Goal: Task Accomplishment & Management: Manage account settings

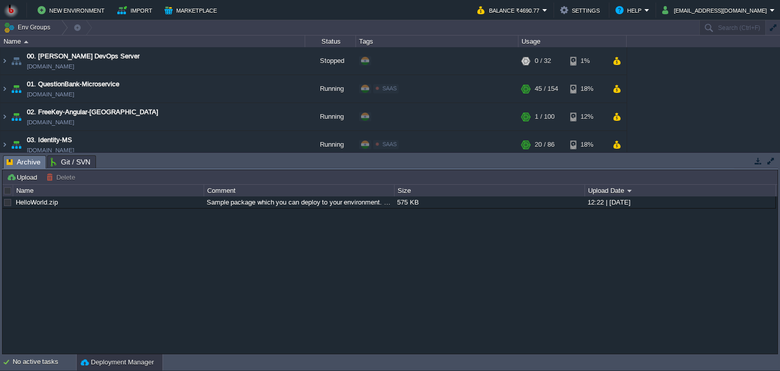
click at [757, 162] on button "button" at bounding box center [758, 160] width 9 height 9
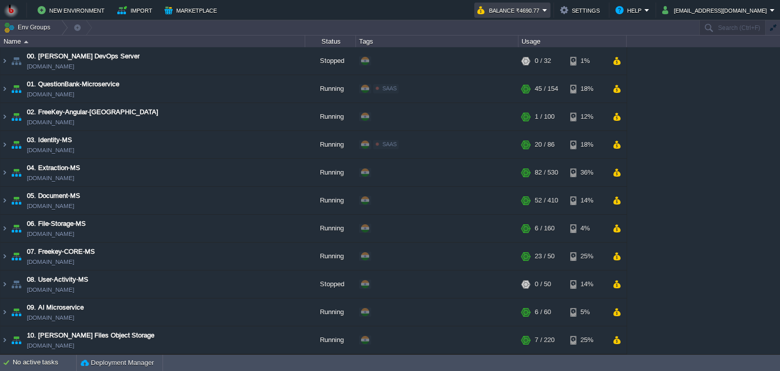
click at [533, 12] on button "Balance ₹4690.77" at bounding box center [509, 10] width 65 height 12
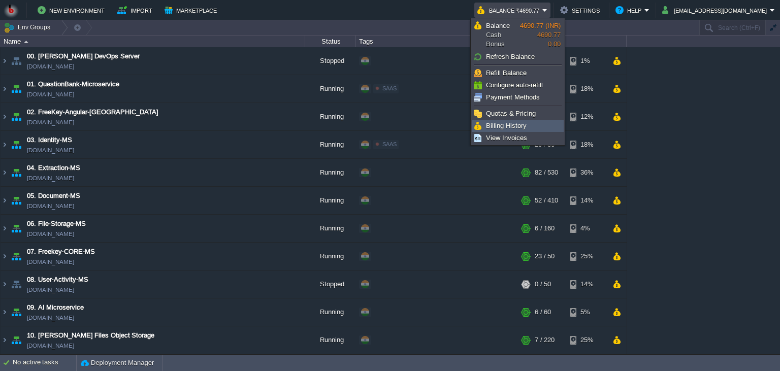
click at [519, 125] on span "Billing History" at bounding box center [506, 126] width 41 height 8
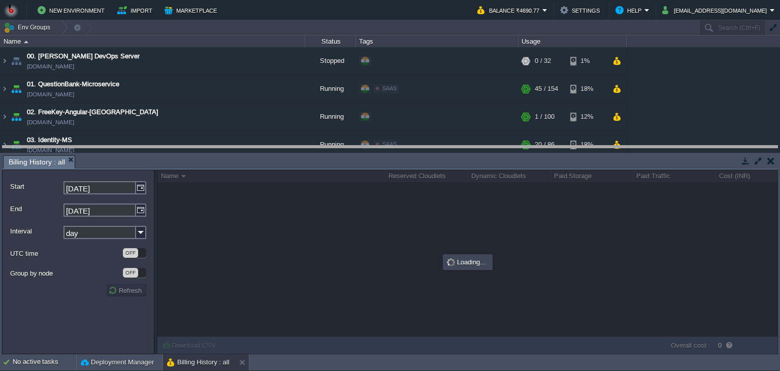
drag, startPoint x: 509, startPoint y: 156, endPoint x: 507, endPoint y: 144, distance: 12.9
click at [507, 144] on body "New Environment Import Marketplace Bonus ₹0.00 Upgrade Account Balance ₹4690.77…" at bounding box center [390, 185] width 780 height 371
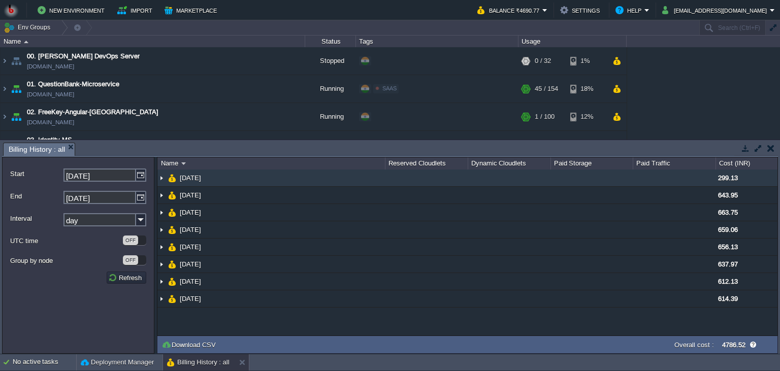
click at [398, 185] on td at bounding box center [426, 178] width 83 height 17
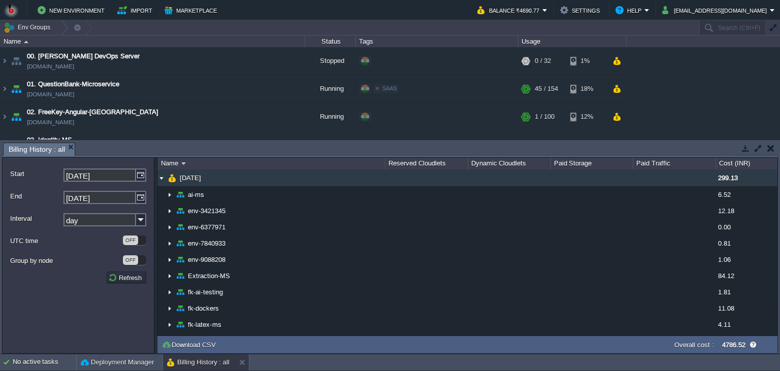
click at [398, 185] on td at bounding box center [426, 178] width 83 height 17
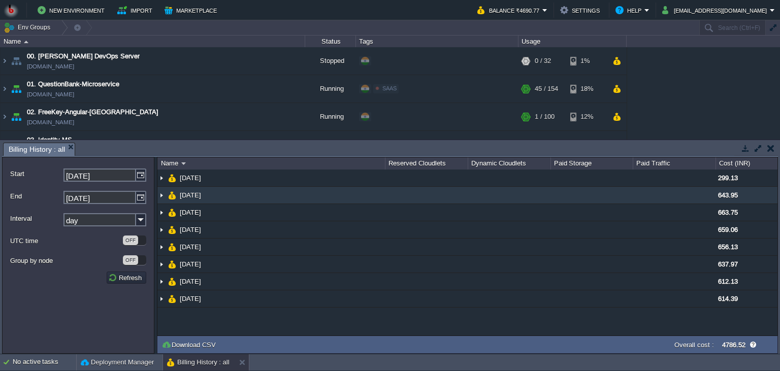
click at [393, 194] on td at bounding box center [426, 195] width 83 height 17
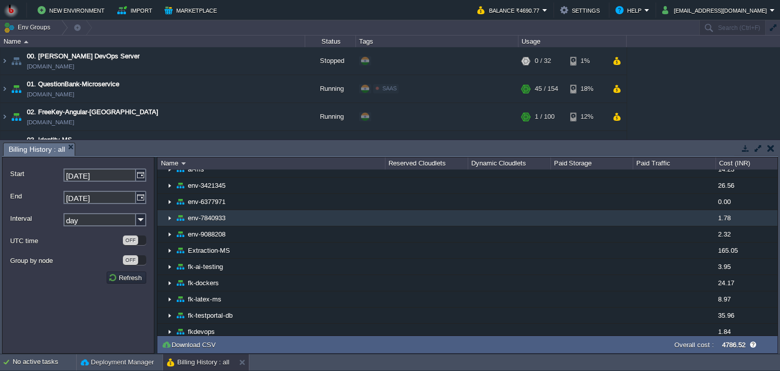
scroll to position [46, 0]
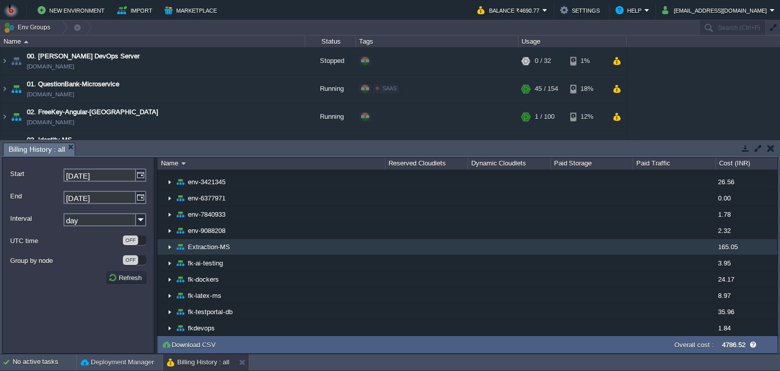
click at [448, 240] on td at bounding box center [426, 247] width 83 height 16
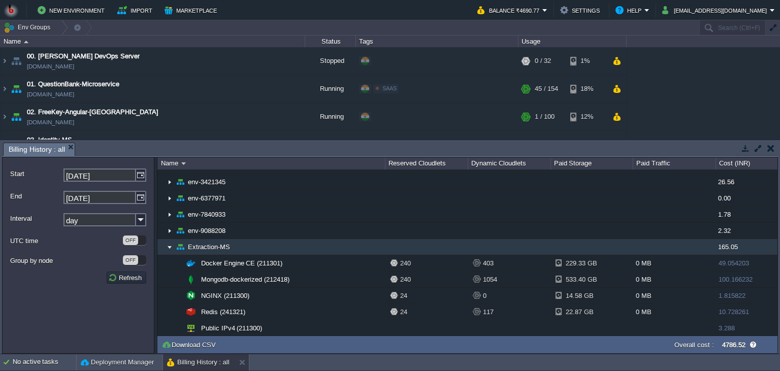
click at [434, 248] on td at bounding box center [426, 247] width 83 height 16
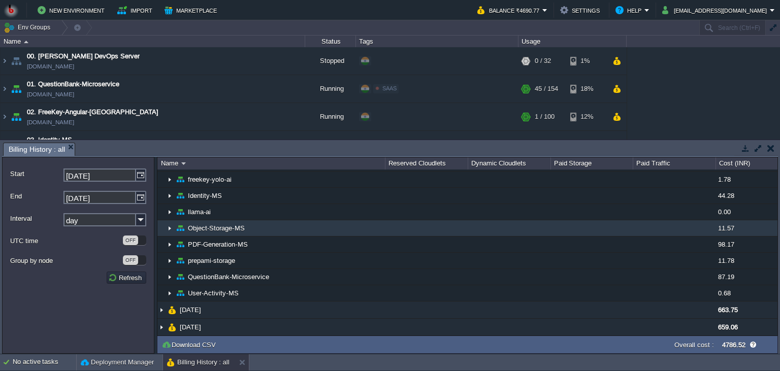
scroll to position [278, 0]
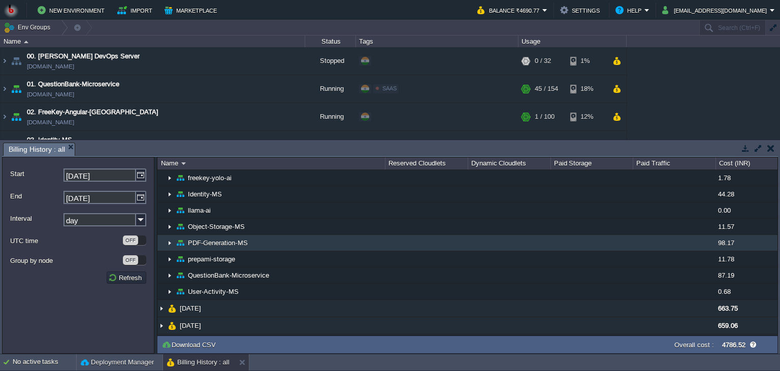
click at [425, 241] on td at bounding box center [426, 243] width 83 height 16
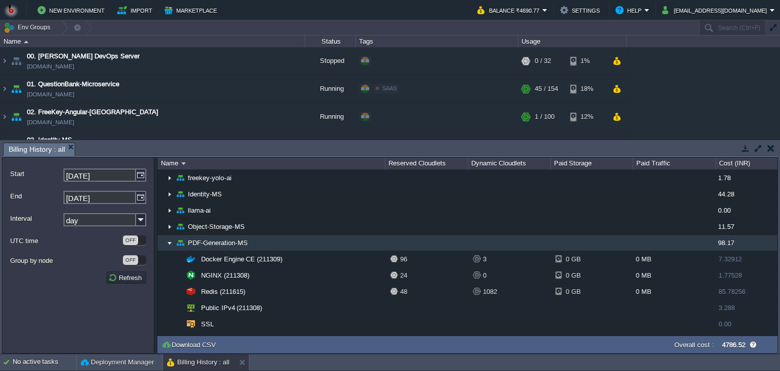
click at [425, 241] on td at bounding box center [426, 243] width 83 height 16
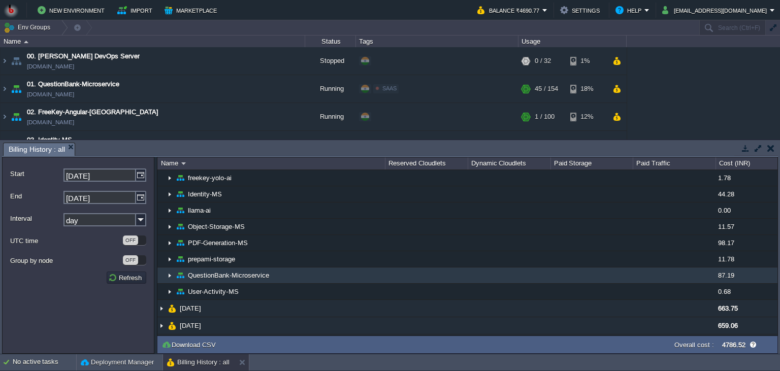
click at [419, 270] on td at bounding box center [426, 276] width 83 height 16
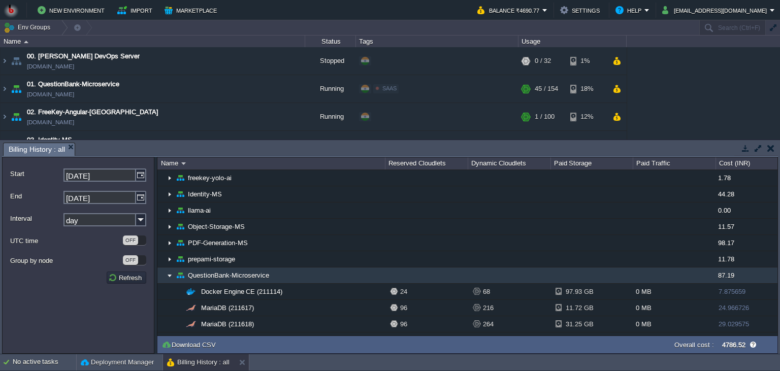
click at [419, 270] on td at bounding box center [426, 276] width 83 height 16
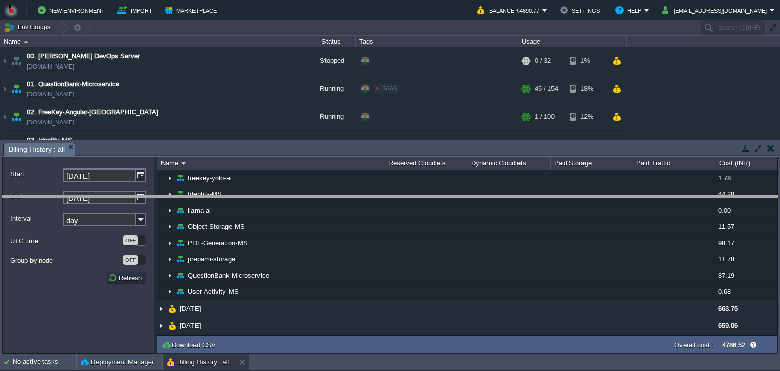
drag, startPoint x: 432, startPoint y: 153, endPoint x: 428, endPoint y: 212, distance: 59.0
click at [428, 211] on body "New Environment Import Marketplace Bonus ₹0.00 Upgrade Account Balance ₹4690.77…" at bounding box center [390, 185] width 780 height 371
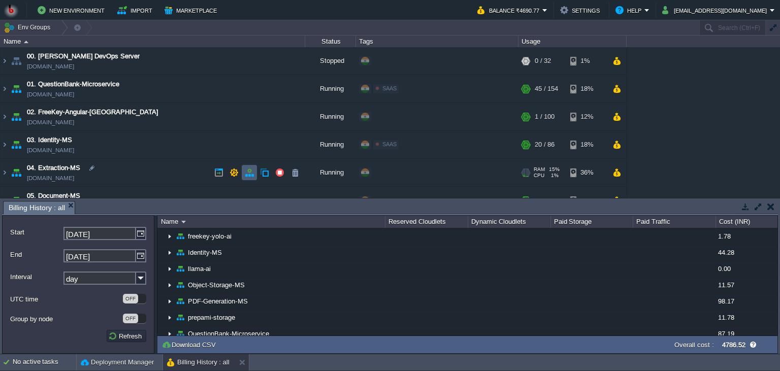
scroll to position [46, 0]
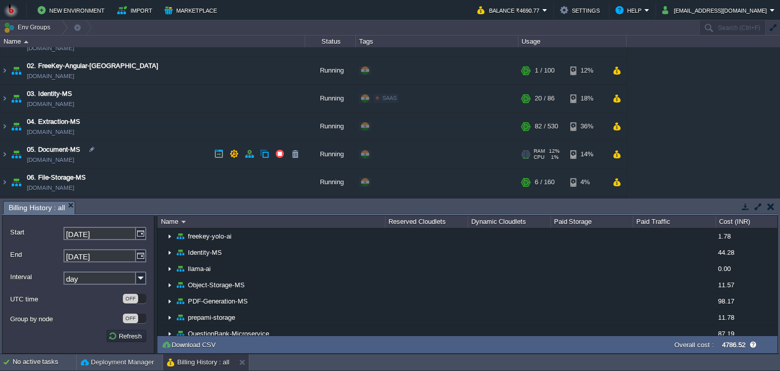
click at [164, 153] on td "05. Document-MS [DOMAIN_NAME]" at bounding box center [153, 155] width 305 height 28
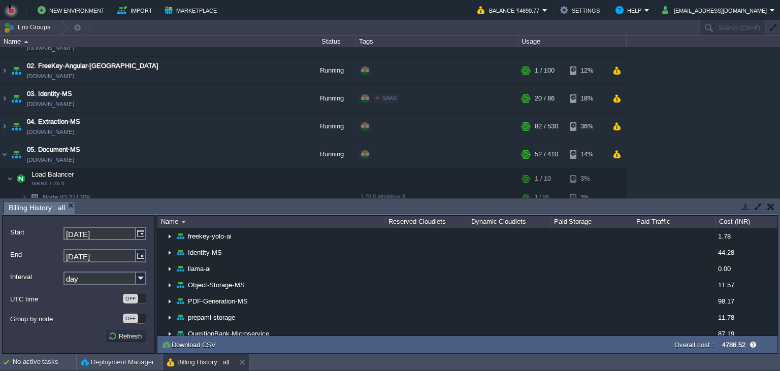
scroll to position [185, 0]
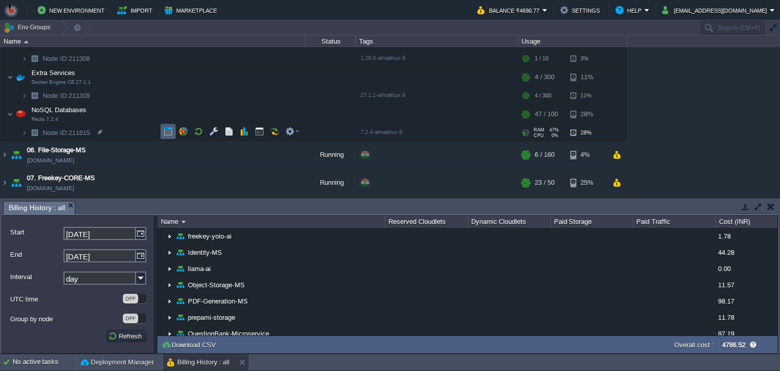
click at [168, 131] on button "button" at bounding box center [168, 131] width 9 height 9
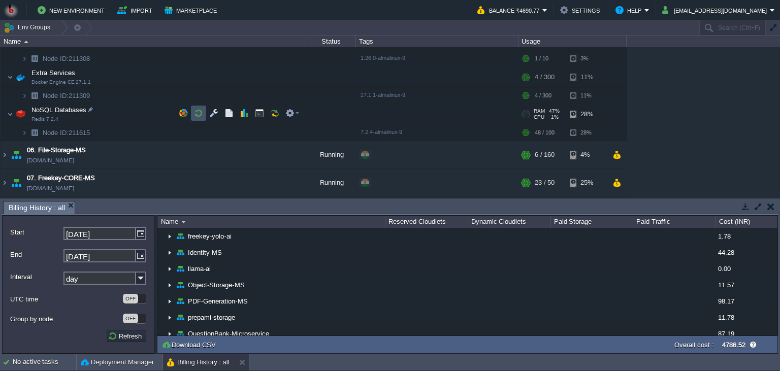
click at [198, 111] on button "button" at bounding box center [198, 113] width 9 height 9
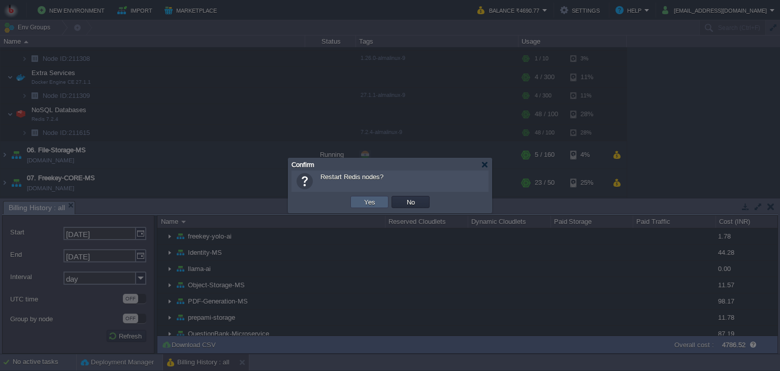
click at [369, 204] on button "Yes" at bounding box center [369, 202] width 17 height 9
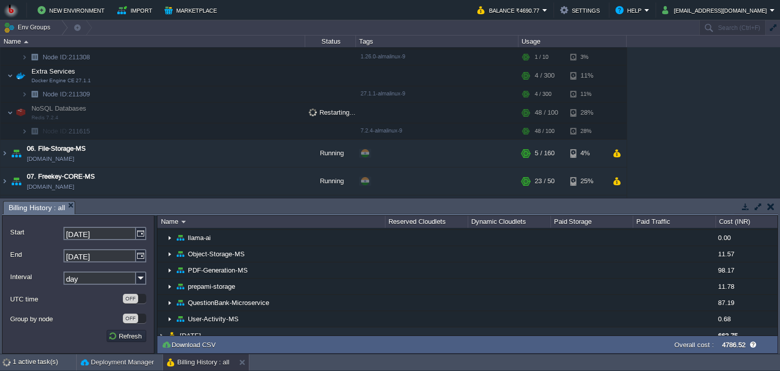
scroll to position [309, 0]
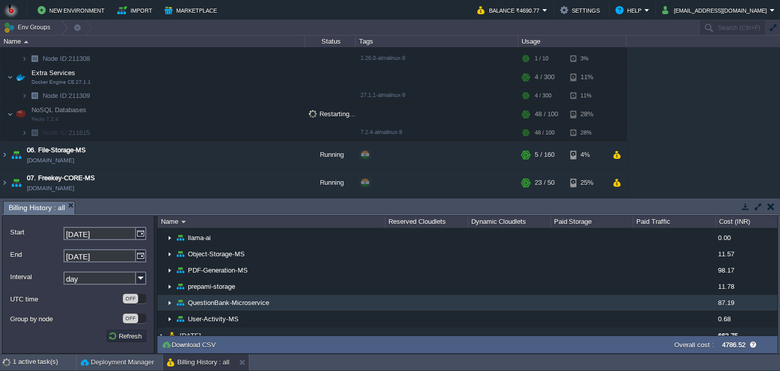
click at [462, 307] on td at bounding box center [426, 303] width 83 height 16
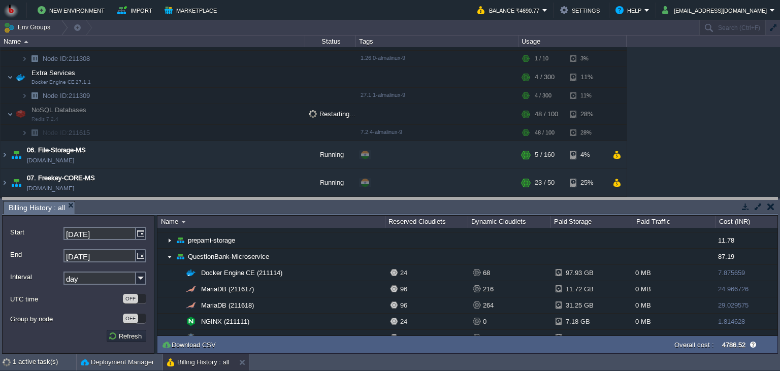
drag, startPoint x: 519, startPoint y: 207, endPoint x: 524, endPoint y: 167, distance: 40.4
click at [524, 167] on body "New Environment Import Marketplace Bonus ₹0.00 Upgrade Account Balance ₹4690.77…" at bounding box center [390, 185] width 780 height 371
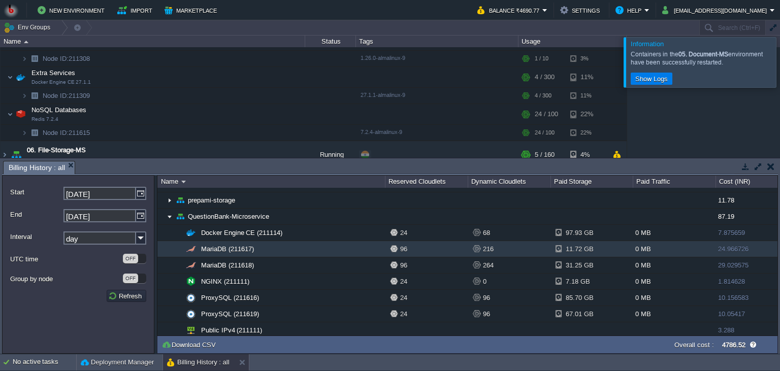
scroll to position [401, 0]
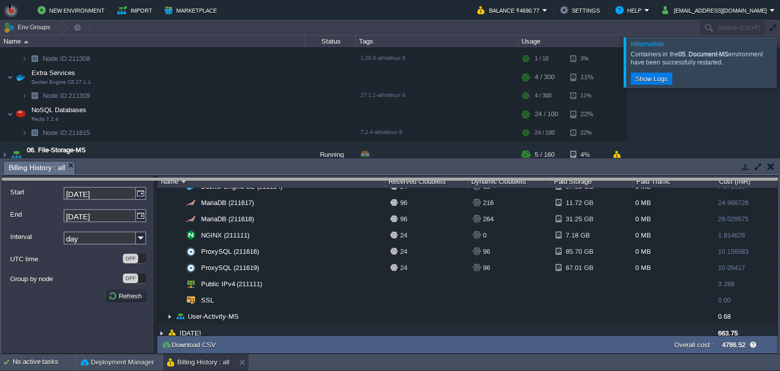
drag, startPoint x: 247, startPoint y: 172, endPoint x: 240, endPoint y: 220, distance: 48.8
click at [240, 220] on body "New Environment Import Marketplace Bonus ₹0.00 Upgrade Account Balance ₹4690.77…" at bounding box center [390, 185] width 780 height 371
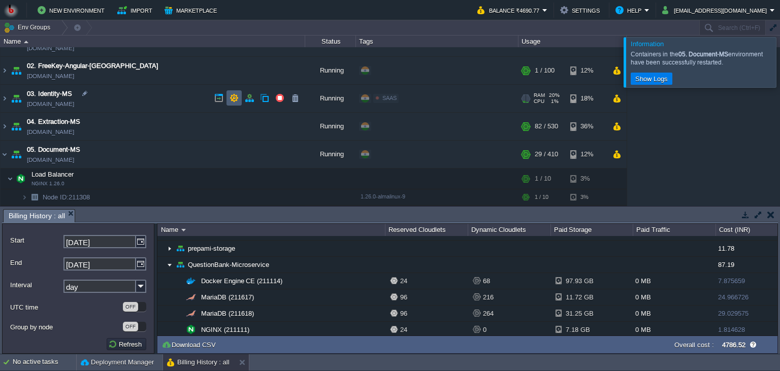
scroll to position [0, 0]
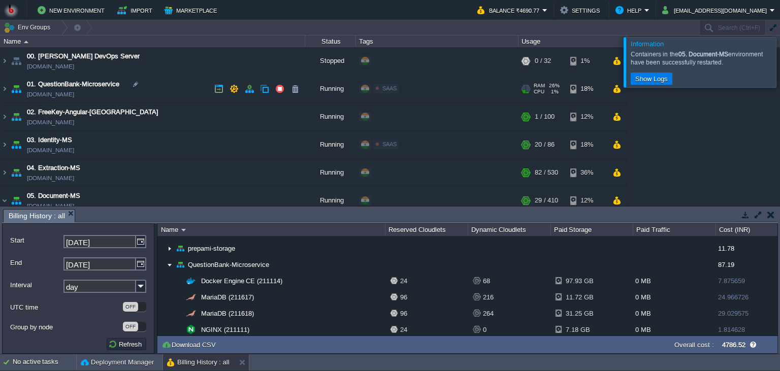
click at [194, 92] on td "01. QuestionBank-Microservice [DOMAIN_NAME]" at bounding box center [153, 89] width 305 height 28
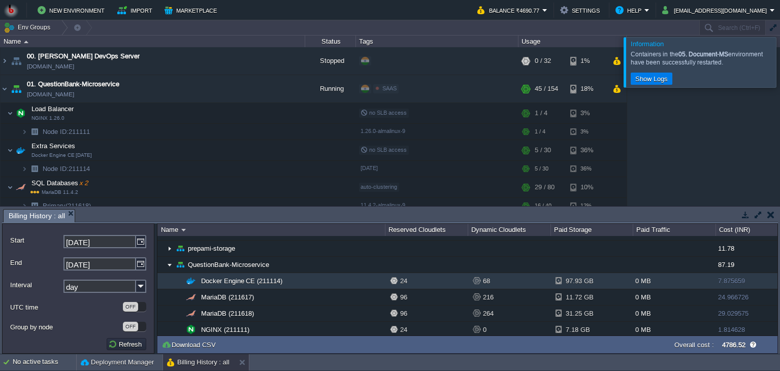
click at [483, 287] on td "68" at bounding box center [509, 281] width 83 height 16
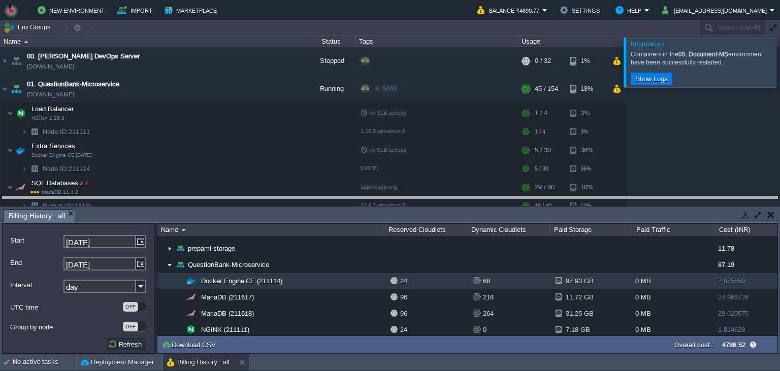
drag, startPoint x: 559, startPoint y: 220, endPoint x: 563, endPoint y: 192, distance: 28.8
click at [563, 192] on body "New Environment Import Marketplace Bonus ₹0.00 Upgrade Account Balance ₹4690.77…" at bounding box center [390, 185] width 780 height 371
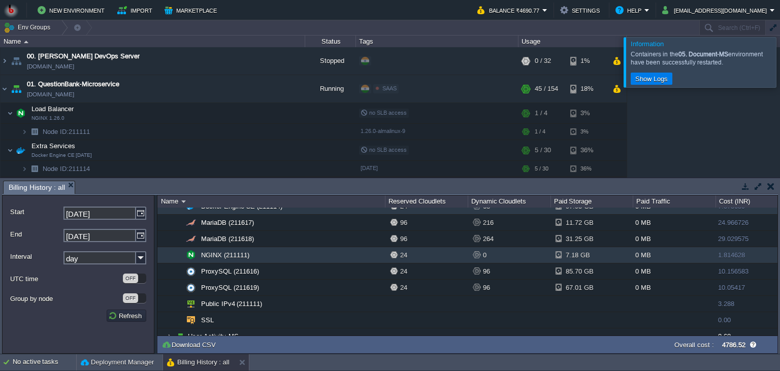
scroll to position [355, 0]
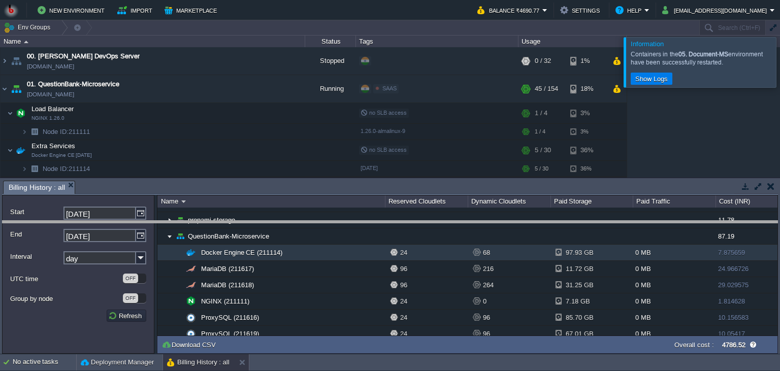
drag, startPoint x: 278, startPoint y: 190, endPoint x: 271, endPoint y: 230, distance: 40.7
click at [271, 230] on body "New Environment Import Marketplace Bonus ₹0.00 Upgrade Account Balance ₹4690.77…" at bounding box center [390, 185] width 780 height 371
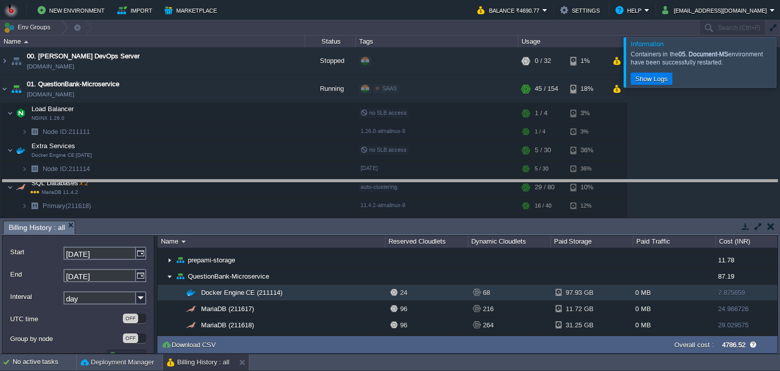
drag, startPoint x: 271, startPoint y: 230, endPoint x: 277, endPoint y: 208, distance: 23.2
click at [281, 189] on body "New Environment Import Marketplace Bonus ₹0.00 Upgrade Account Balance ₹4690.77…" at bounding box center [390, 185] width 780 height 371
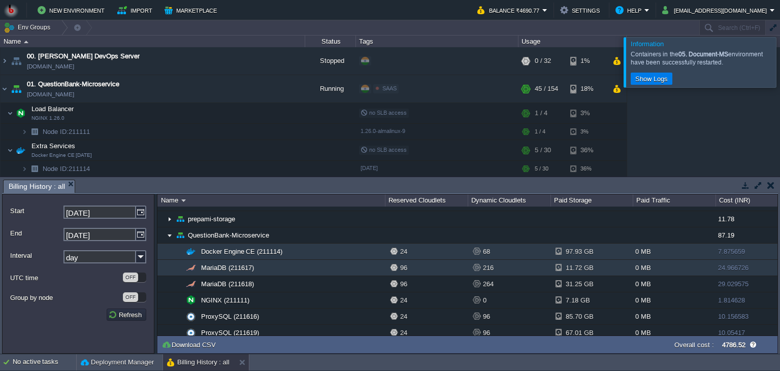
click at [312, 270] on td "MariaDB (211617)" at bounding box center [270, 268] width 227 height 16
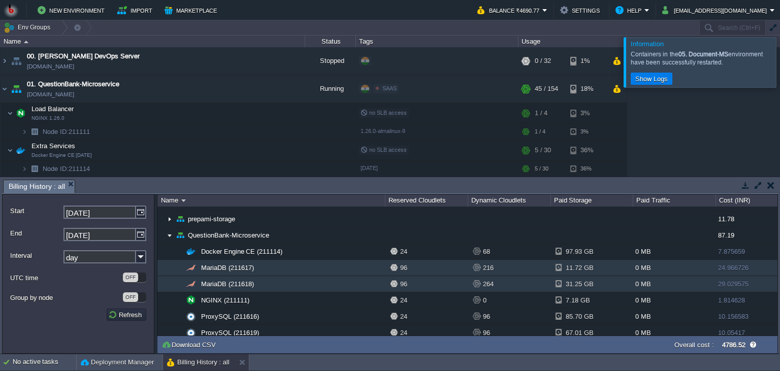
click at [307, 281] on td "MariaDB (211618)" at bounding box center [270, 284] width 227 height 16
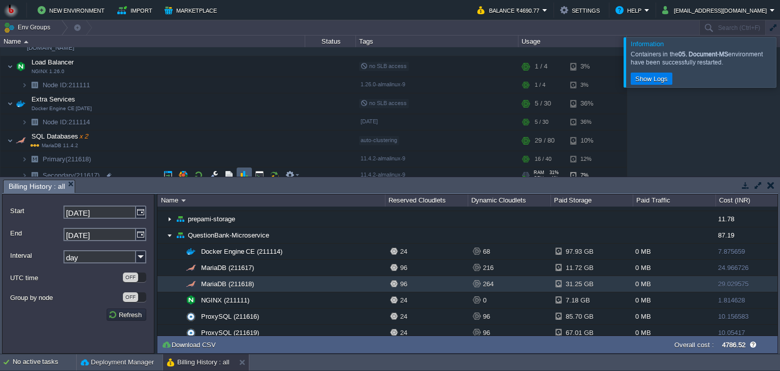
scroll to position [92, 0]
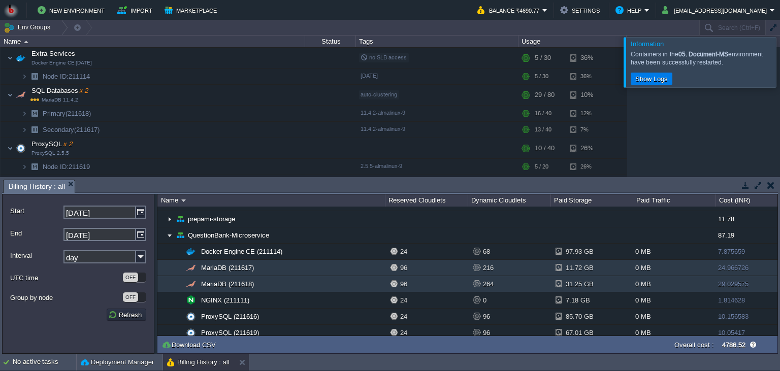
click at [377, 271] on td "MariaDB (211617)" at bounding box center [270, 268] width 227 height 16
click at [364, 279] on td "MariaDB (211618)" at bounding box center [270, 284] width 227 height 16
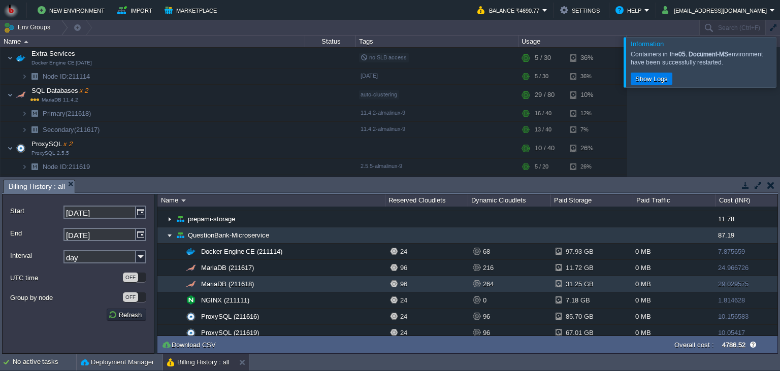
click at [166, 235] on img at bounding box center [170, 235] width 8 height 16
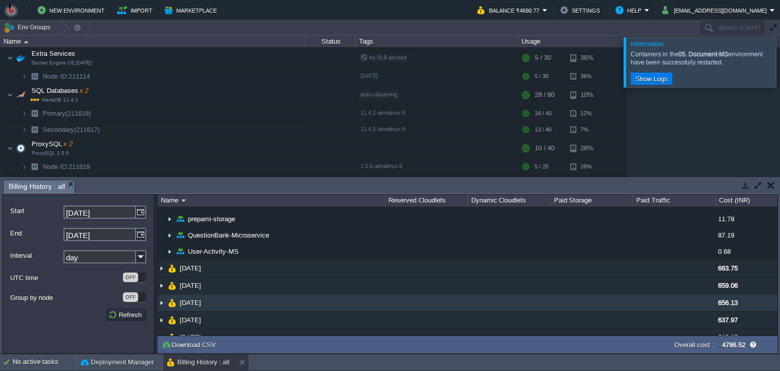
scroll to position [309, 0]
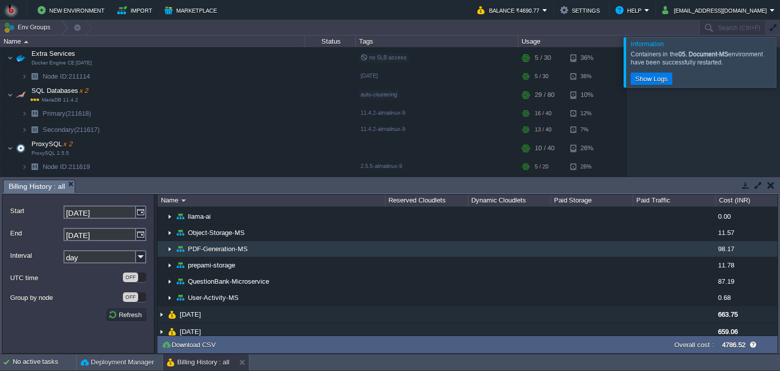
click at [279, 250] on td "PDF-Generation-MS" at bounding box center [270, 249] width 227 height 16
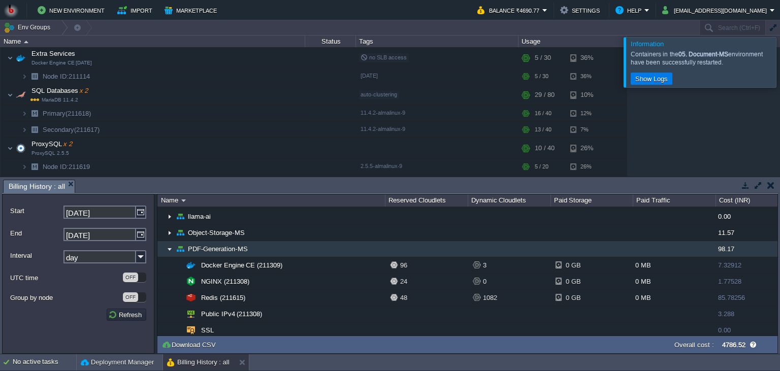
click at [279, 250] on td "PDF-Generation-MS" at bounding box center [270, 249] width 227 height 16
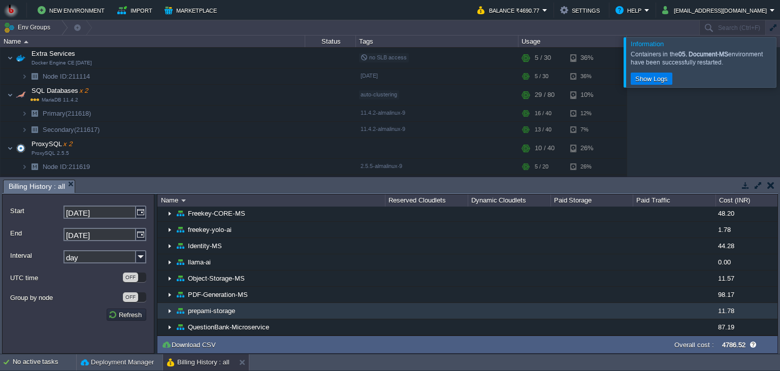
scroll to position [262, 0]
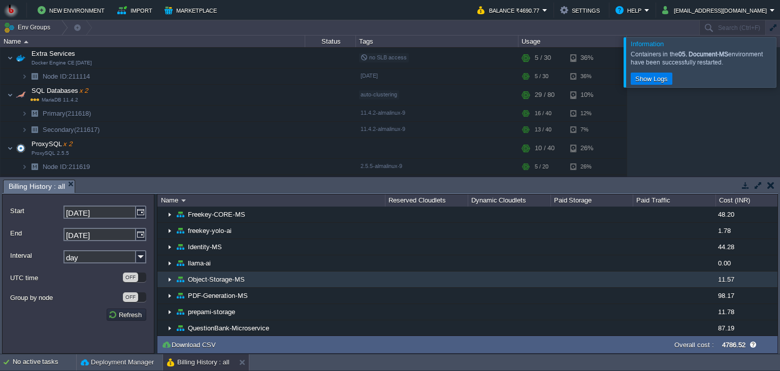
click at [285, 282] on td "Object-Storage-MS" at bounding box center [270, 280] width 227 height 16
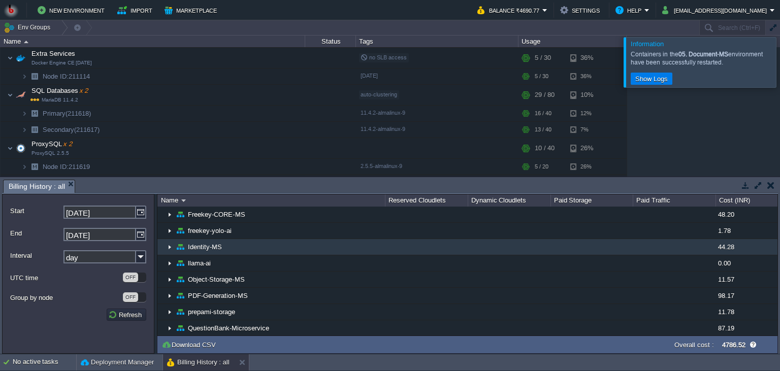
click at [304, 242] on td "Identity-MS" at bounding box center [270, 247] width 227 height 16
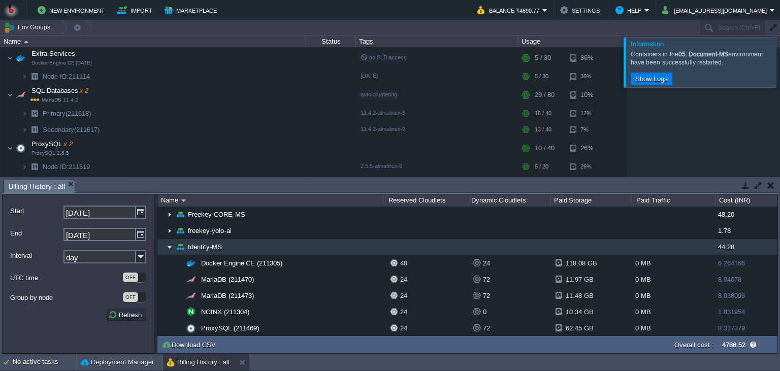
click at [288, 247] on td "Identity-MS" at bounding box center [270, 247] width 227 height 16
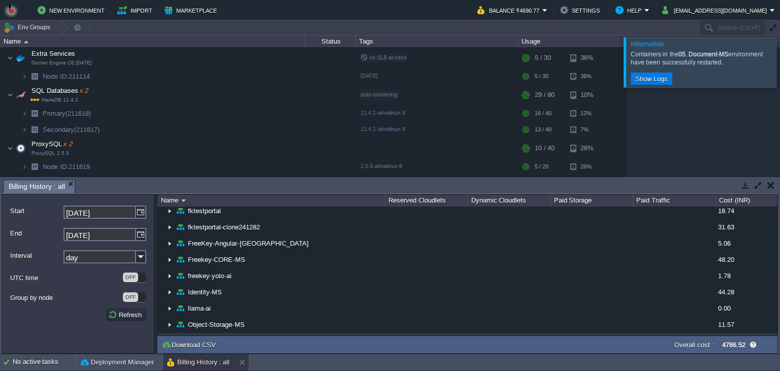
scroll to position [216, 0]
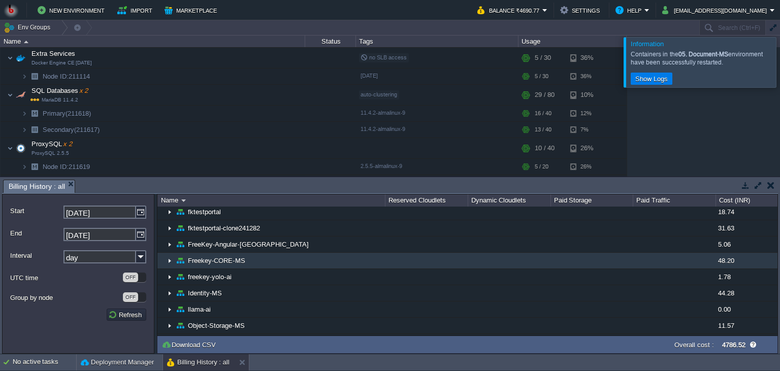
click at [298, 261] on td "Freekey-CORE-MS" at bounding box center [270, 261] width 227 height 16
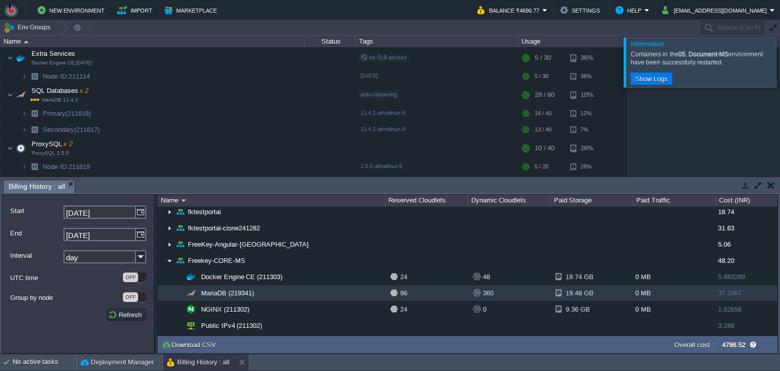
click at [296, 289] on td "MariaDB (219341)" at bounding box center [270, 293] width 227 height 16
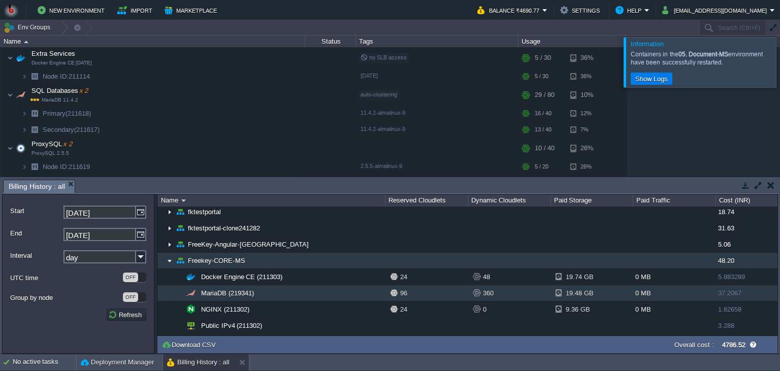
click at [306, 265] on td "Freekey-CORE-MS" at bounding box center [270, 261] width 227 height 16
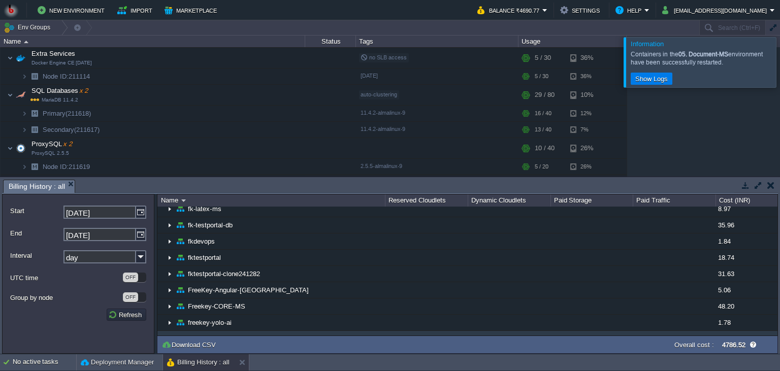
scroll to position [170, 0]
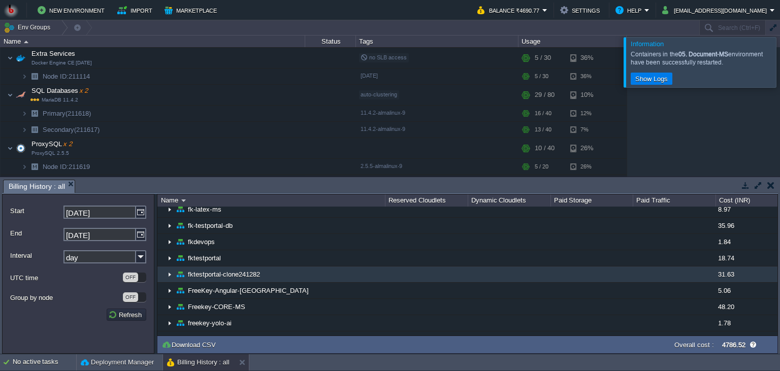
click at [308, 277] on td "fktestportal-clone241282" at bounding box center [270, 275] width 227 height 16
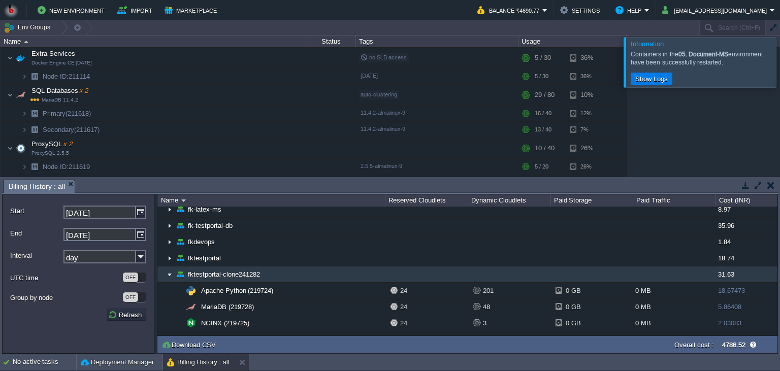
click at [389, 269] on td at bounding box center [426, 275] width 83 height 16
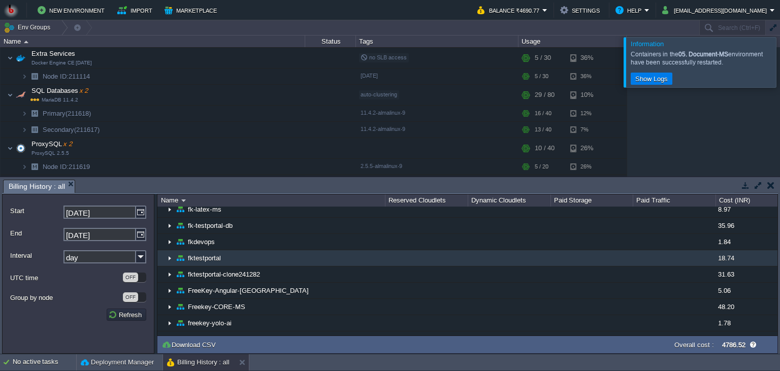
click at [395, 257] on td at bounding box center [426, 258] width 83 height 16
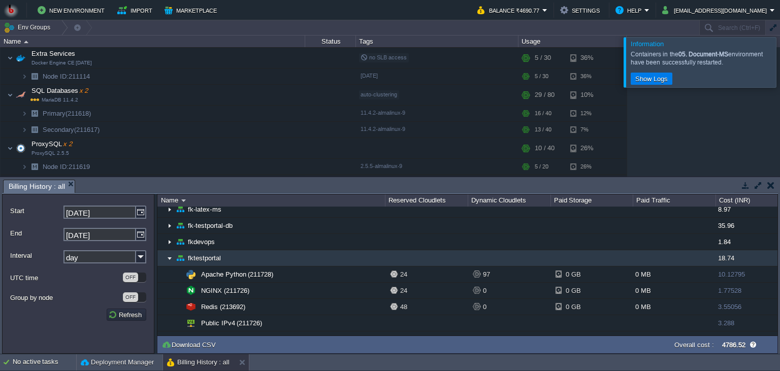
click at [395, 257] on td at bounding box center [426, 258] width 83 height 16
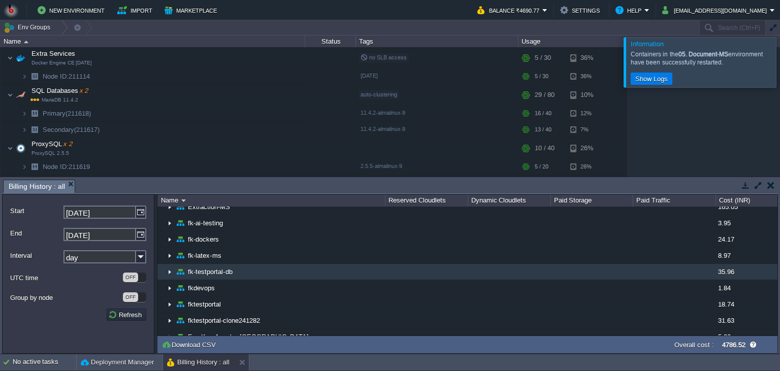
scroll to position [77, 0]
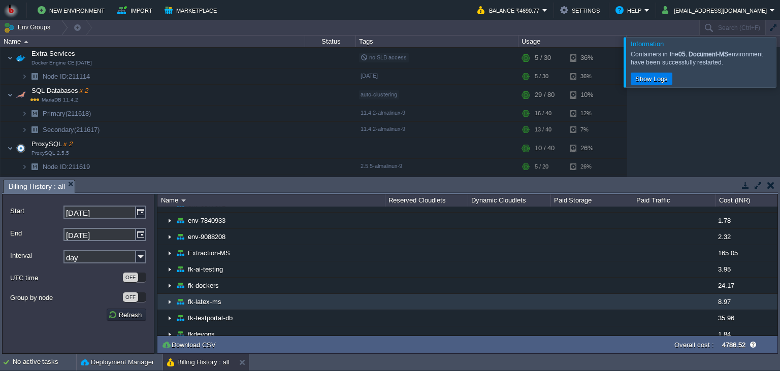
click at [396, 308] on td at bounding box center [426, 302] width 83 height 16
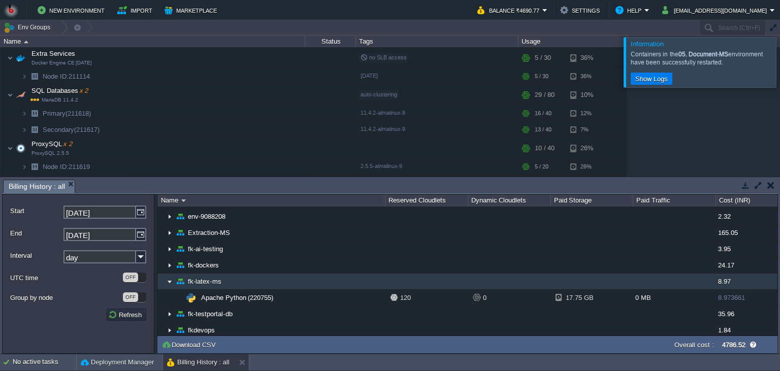
scroll to position [123, 0]
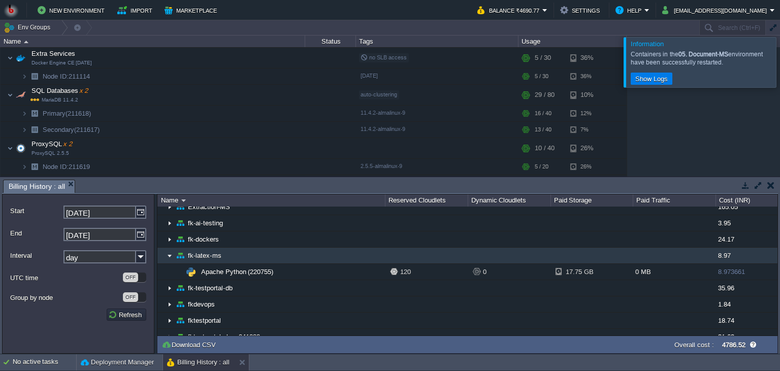
click at [354, 256] on td "fk-latex-ms" at bounding box center [270, 256] width 227 height 16
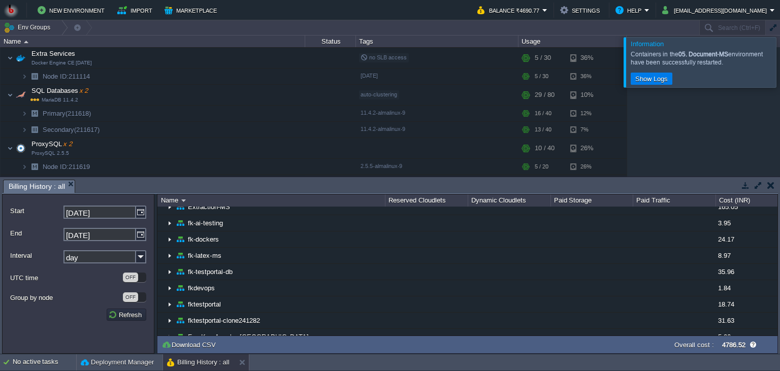
click at [325, 207] on body "New Environment Import Marketplace Bonus ₹0.00 Upgrade Account Balance ₹4690.77…" at bounding box center [390, 185] width 780 height 371
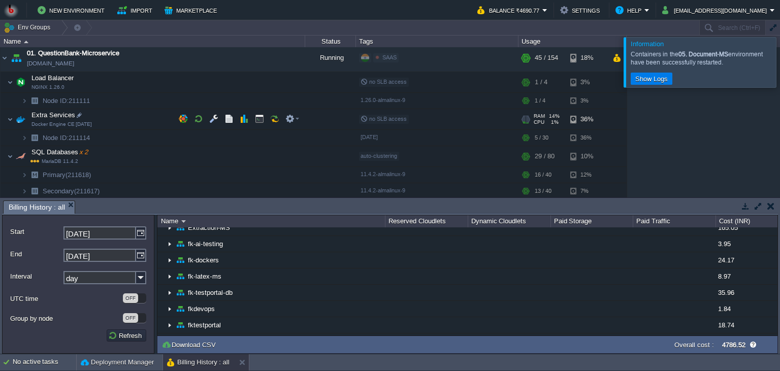
scroll to position [0, 0]
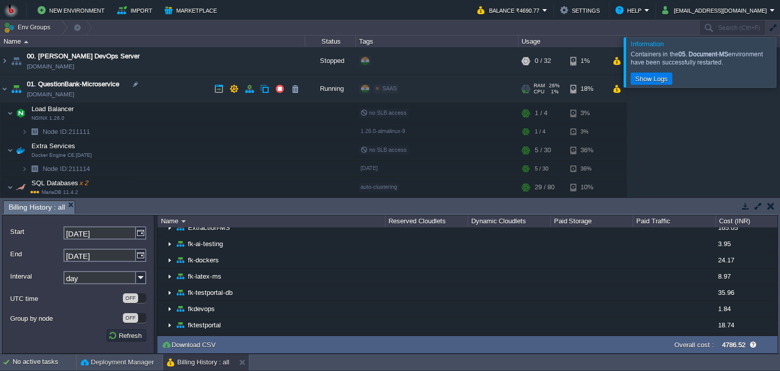
click at [177, 92] on td "01. QuestionBank-Microservice [DOMAIN_NAME]" at bounding box center [153, 89] width 305 height 28
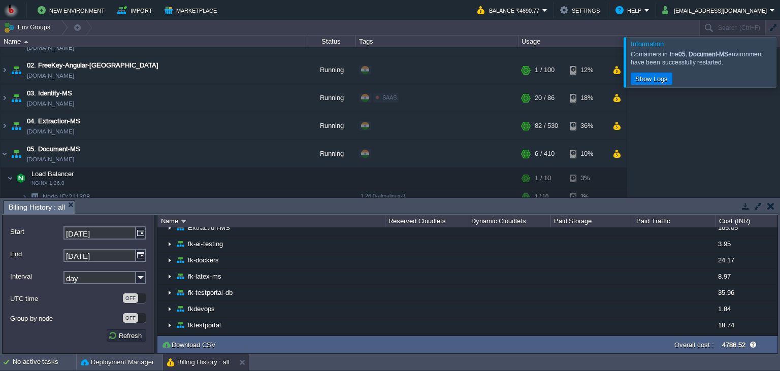
scroll to position [139, 0]
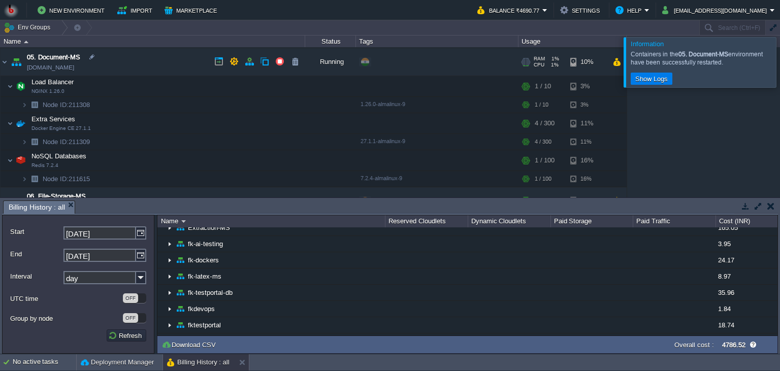
click at [140, 62] on td "05. Document-MS [DOMAIN_NAME]" at bounding box center [153, 62] width 305 height 28
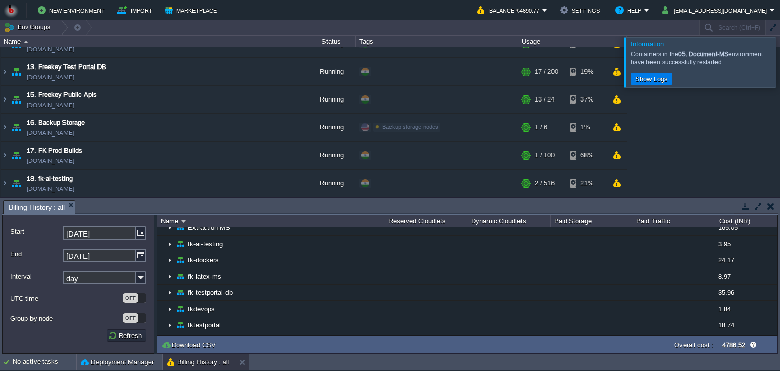
scroll to position [490, 0]
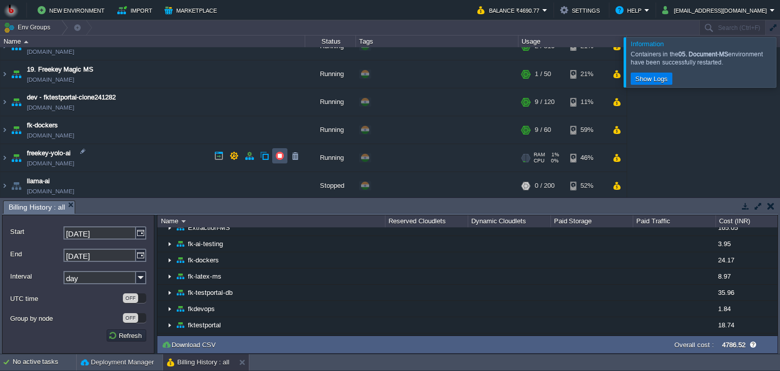
click at [277, 154] on button "button" at bounding box center [279, 155] width 9 height 9
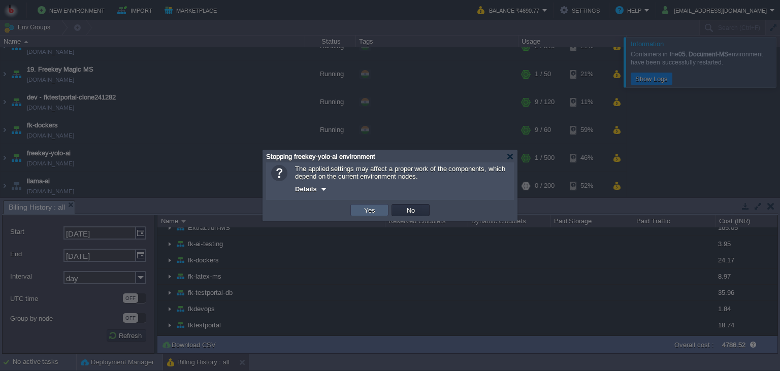
click at [367, 206] on button "Yes" at bounding box center [369, 210] width 17 height 9
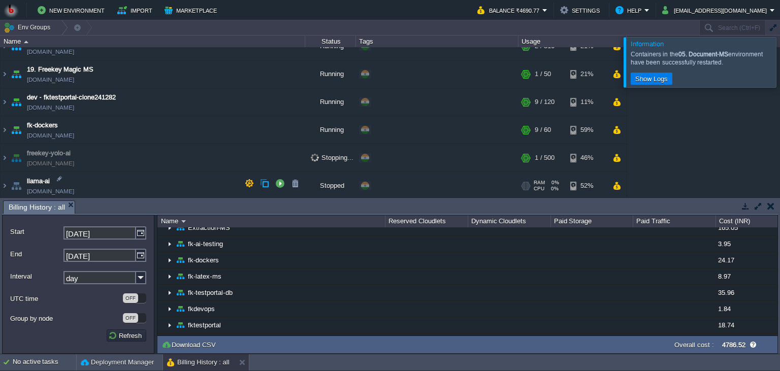
scroll to position [443, 0]
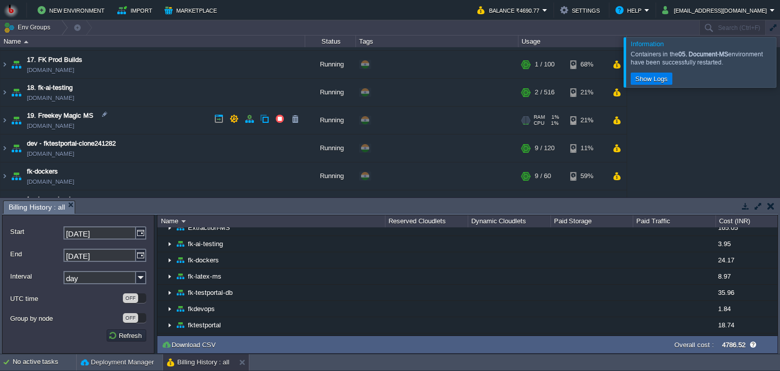
click at [163, 113] on td "19. Freekey Magic MS [DOMAIN_NAME]" at bounding box center [153, 121] width 305 height 28
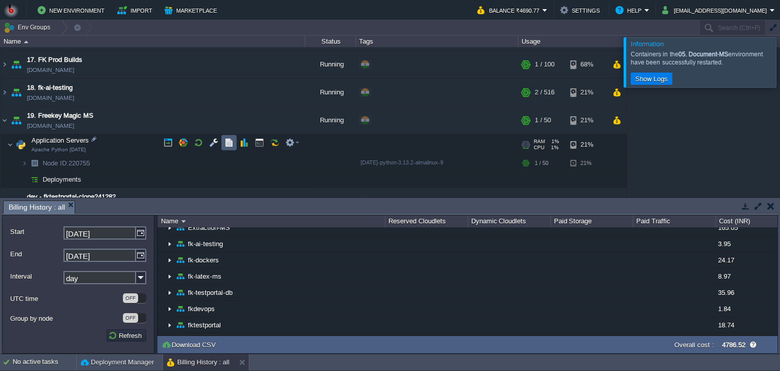
click at [223, 143] on td at bounding box center [228, 142] width 15 height 15
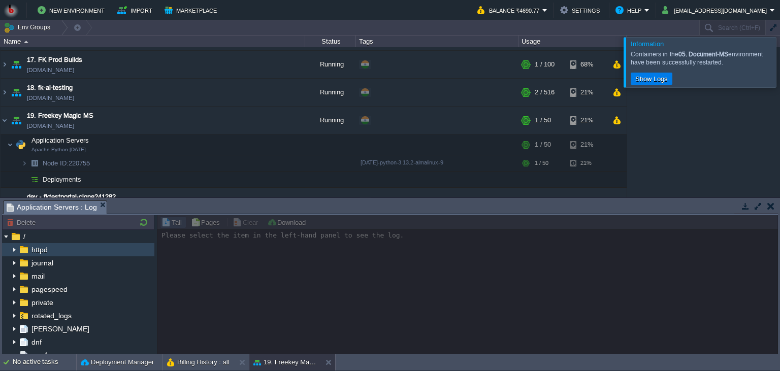
click at [15, 250] on img at bounding box center [14, 249] width 8 height 13
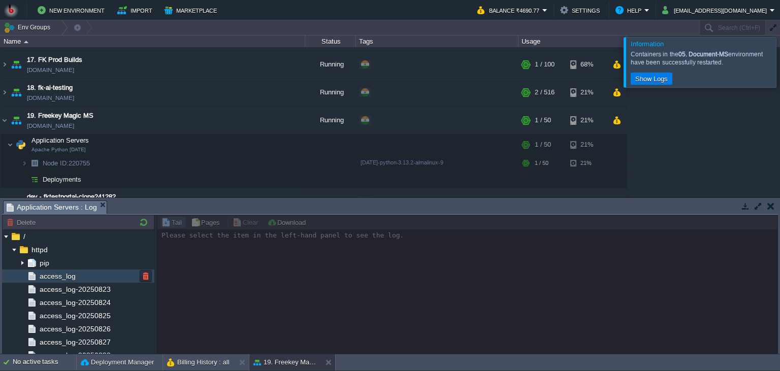
click at [82, 274] on div "access_log" at bounding box center [78, 276] width 152 height 13
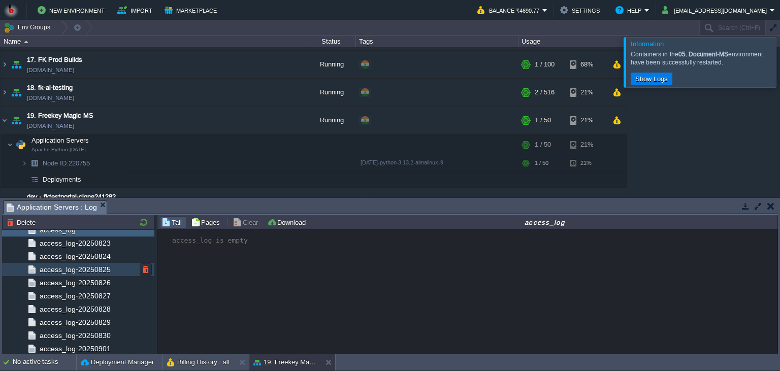
scroll to position [0, 0]
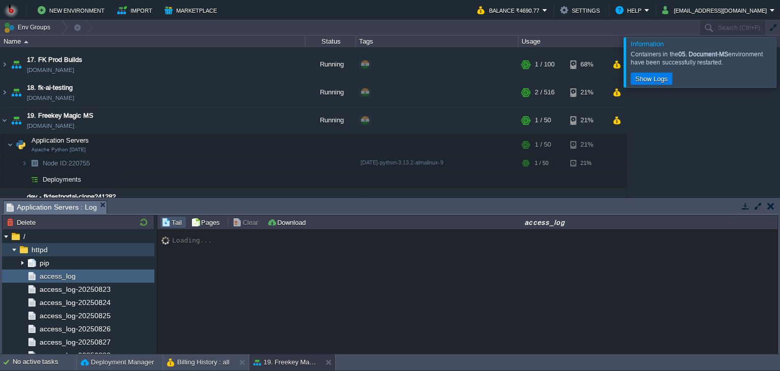
click at [11, 249] on img at bounding box center [14, 249] width 8 height 13
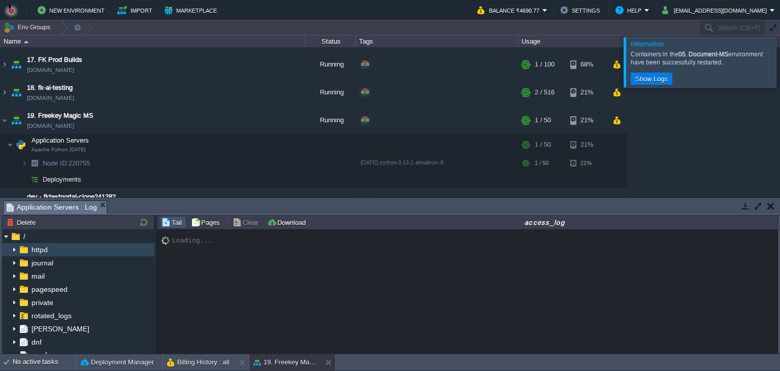
click at [11, 249] on img at bounding box center [14, 249] width 8 height 13
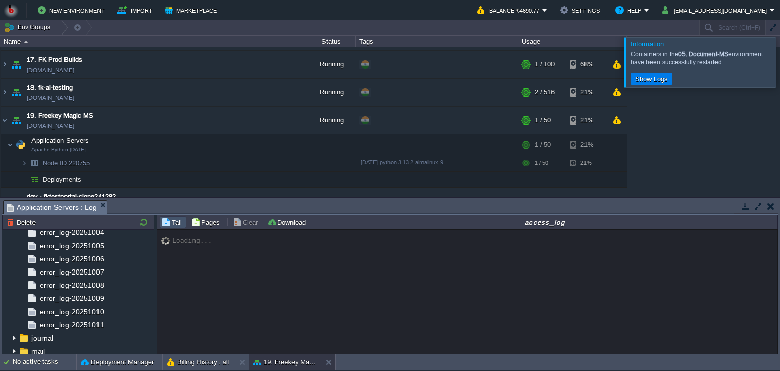
scroll to position [787, 0]
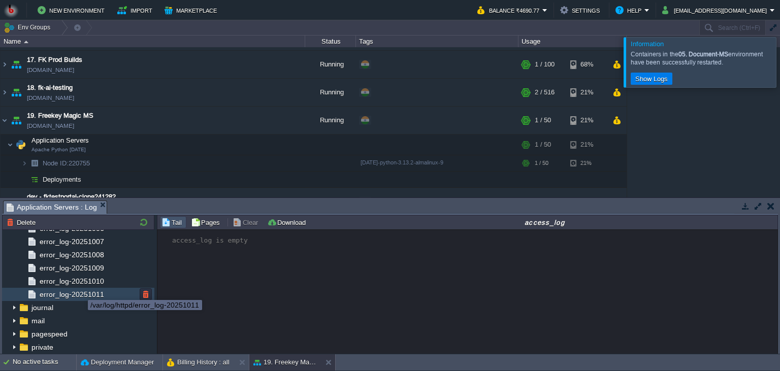
click at [90, 290] on span "error_log-20251011" at bounding box center [72, 294] width 68 height 9
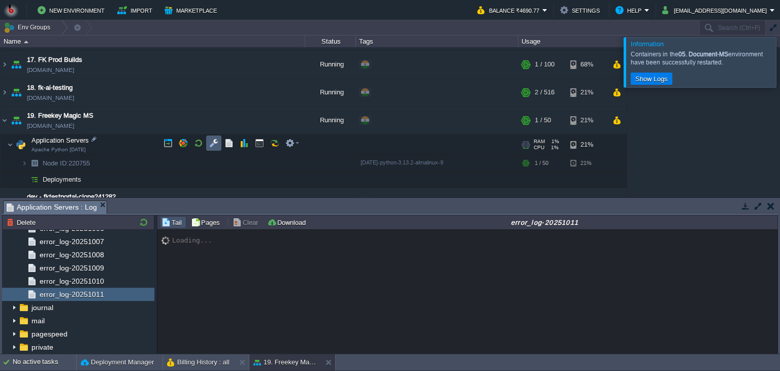
click at [213, 147] on button "button" at bounding box center [213, 143] width 9 height 9
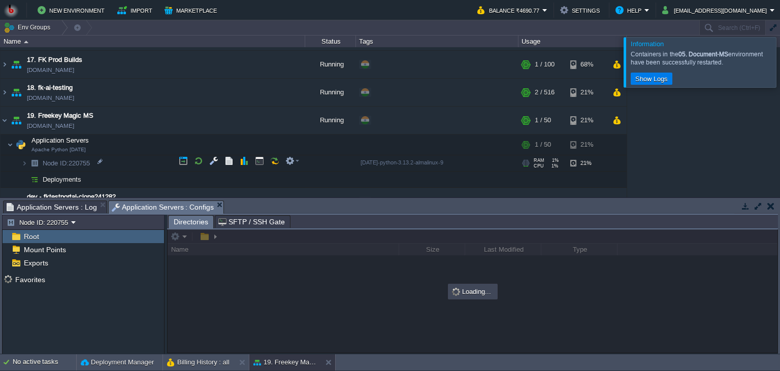
click at [123, 162] on td "Node ID: 220755" at bounding box center [153, 163] width 305 height 16
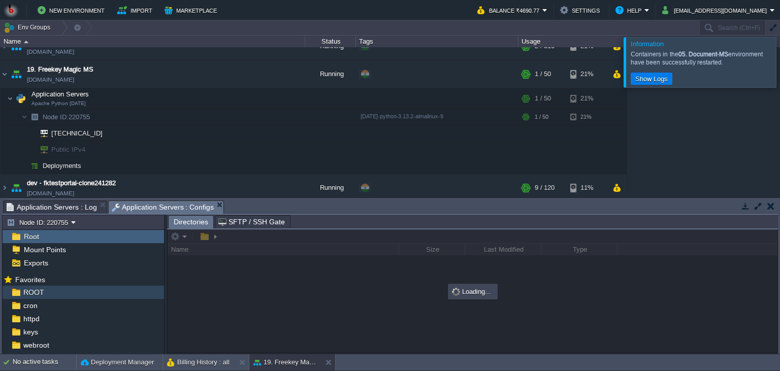
click at [91, 293] on div "ROOT" at bounding box center [83, 292] width 161 height 13
click at [70, 206] on span "Application Servers : Log" at bounding box center [52, 207] width 90 height 12
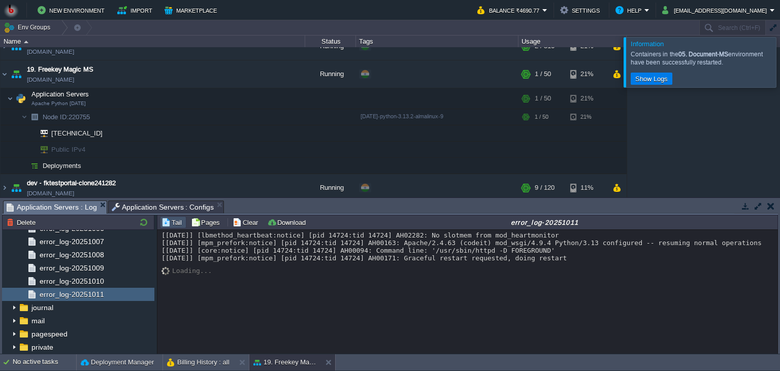
scroll to position [787, 0]
click at [155, 207] on span "Application Servers : Configs" at bounding box center [163, 207] width 103 height 12
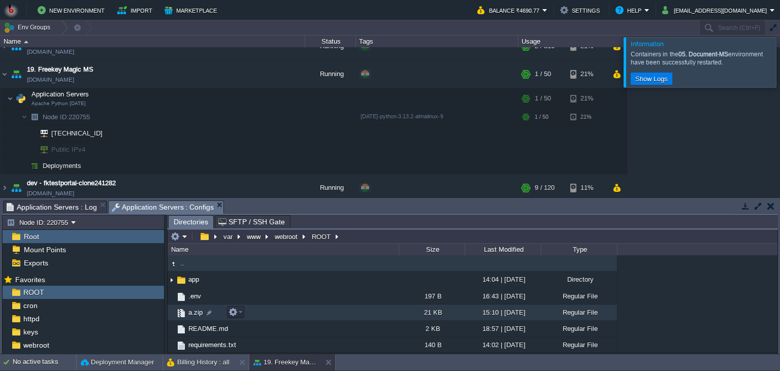
scroll to position [16, 0]
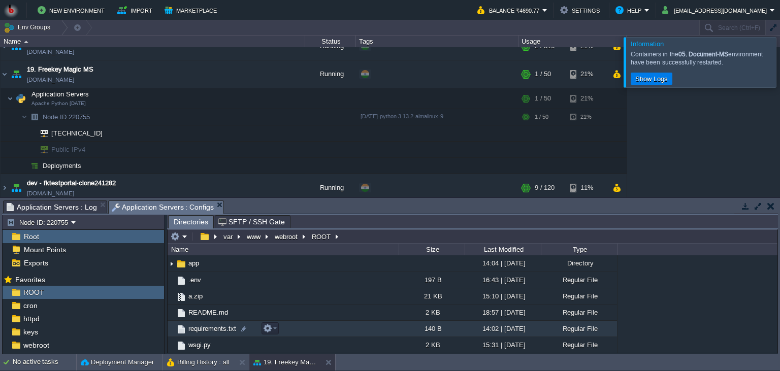
click at [293, 325] on td "requirements.txt" at bounding box center [283, 329] width 231 height 16
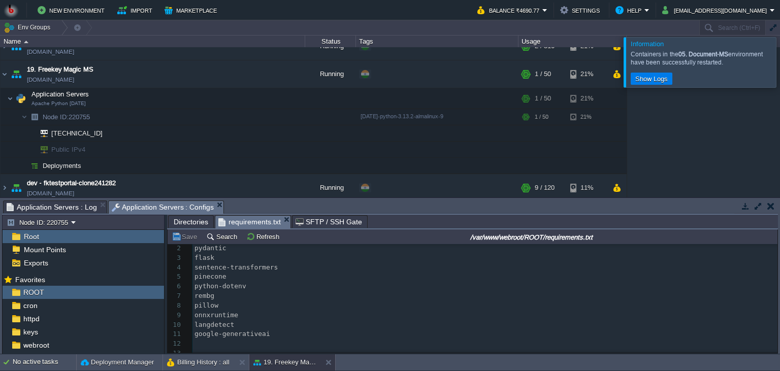
scroll to position [0, 0]
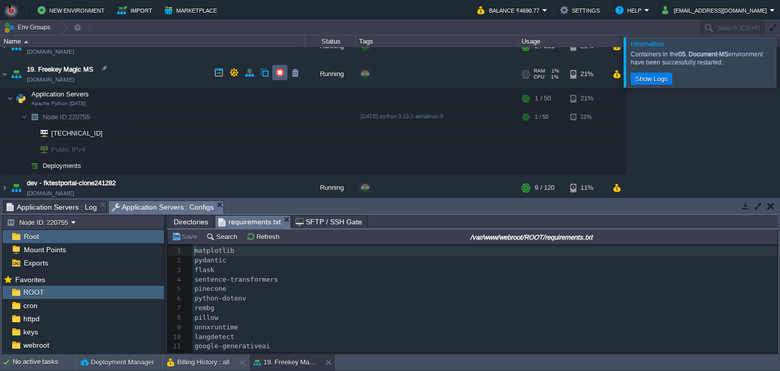
click at [273, 77] on td at bounding box center [279, 72] width 15 height 15
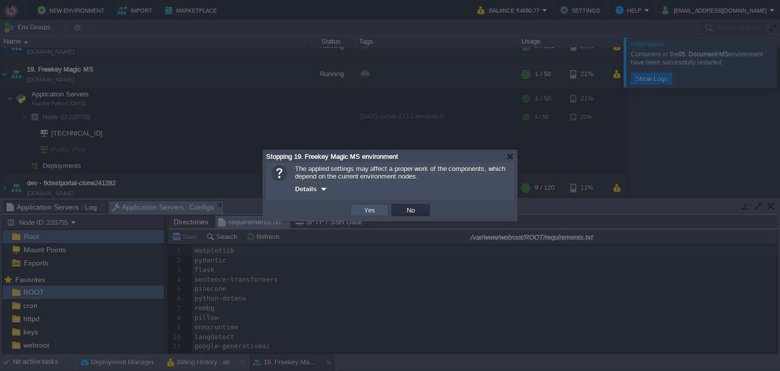
click at [363, 210] on button "Yes" at bounding box center [369, 210] width 17 height 9
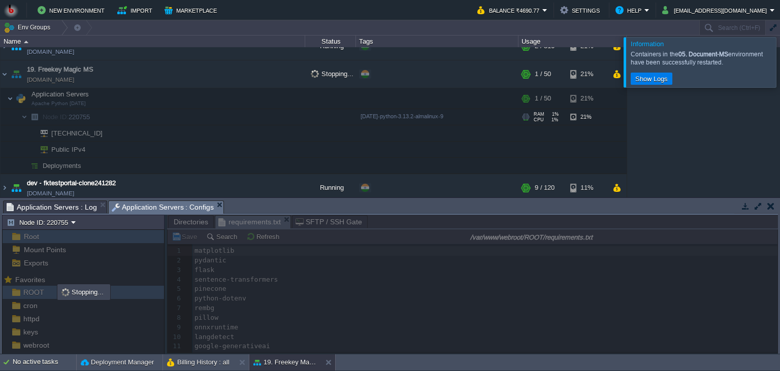
scroll to position [443, 0]
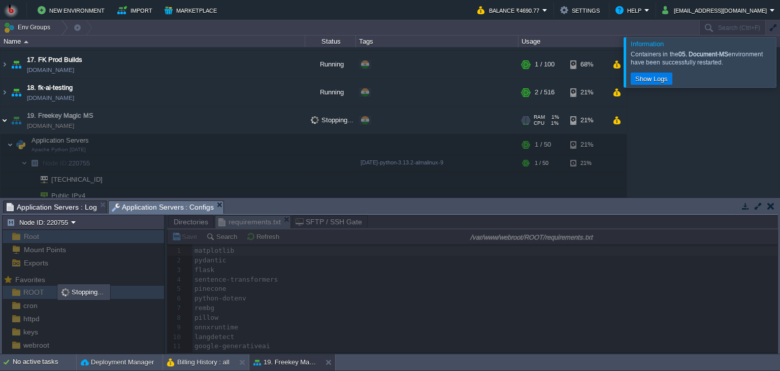
click at [4, 119] on img at bounding box center [5, 120] width 8 height 27
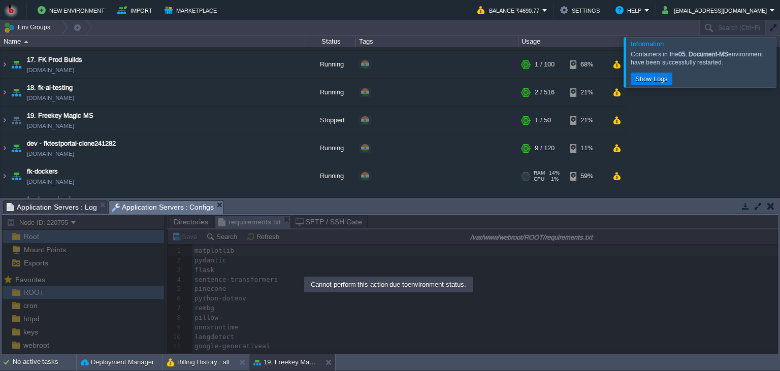
scroll to position [4, 0]
click at [188, 362] on button "Billing History : all" at bounding box center [198, 362] width 62 height 10
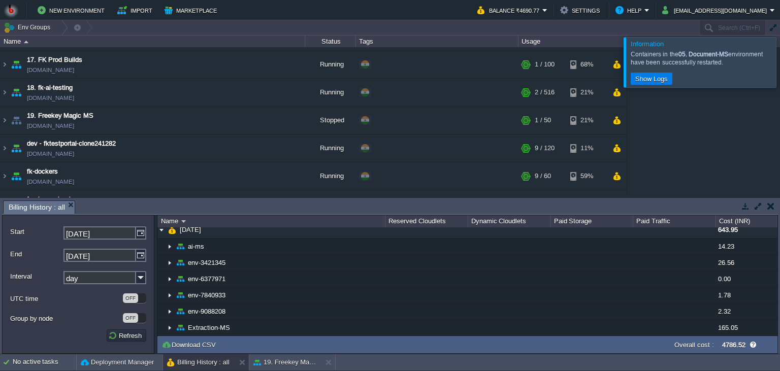
scroll to position [0, 0]
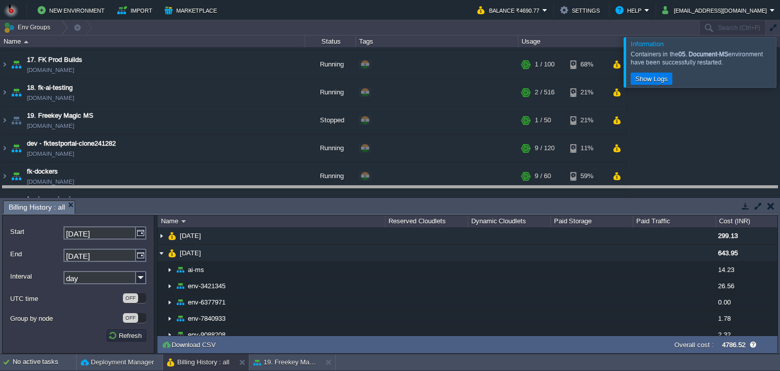
drag, startPoint x: 389, startPoint y: 210, endPoint x: 395, endPoint y: 185, distance: 26.0
click at [395, 185] on body "New Environment Import Marketplace Bonus ₹0.00 Upgrade Account Balance ₹4690.77…" at bounding box center [390, 185] width 780 height 371
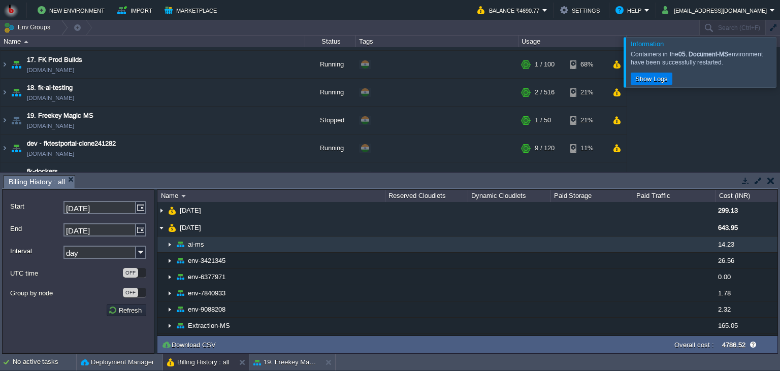
click at [379, 240] on td "ai-ms" at bounding box center [270, 245] width 227 height 16
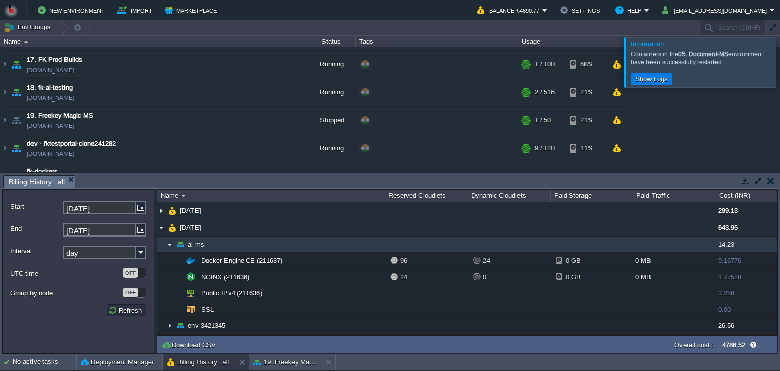
click at [379, 240] on td "ai-ms" at bounding box center [270, 245] width 227 height 16
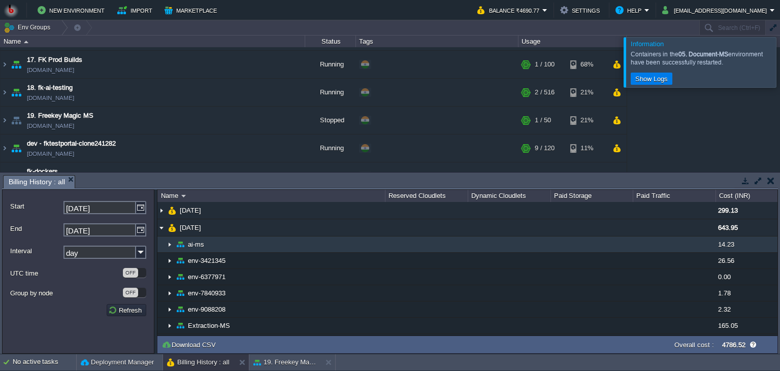
click at [275, 244] on td "ai-ms" at bounding box center [270, 245] width 227 height 16
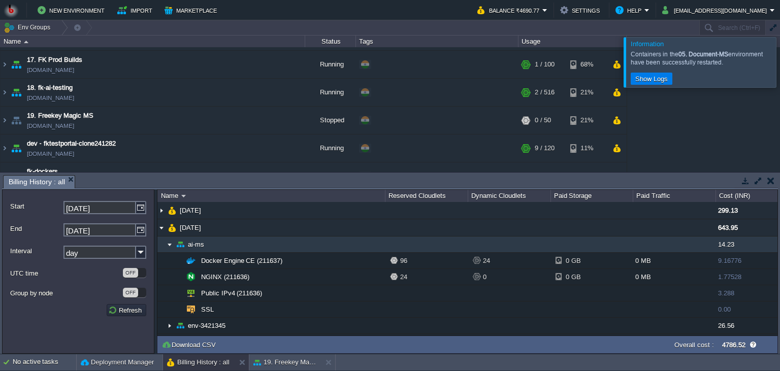
click at [275, 244] on td "ai-ms" at bounding box center [270, 245] width 227 height 16
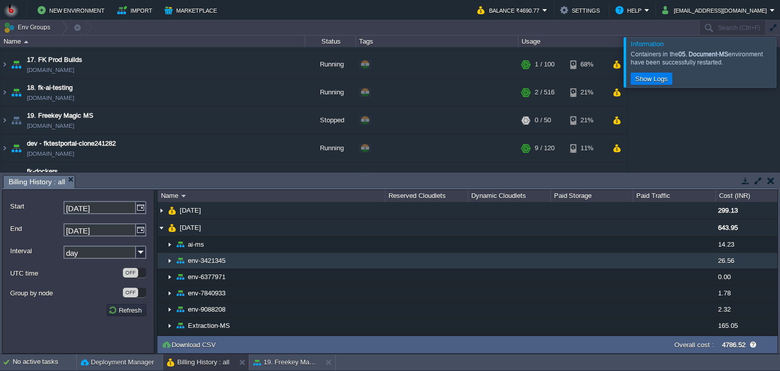
click at [271, 256] on td "env-3421345" at bounding box center [270, 261] width 227 height 16
click at [168, 263] on img at bounding box center [170, 261] width 8 height 16
click at [207, 258] on span "env-3421345" at bounding box center [207, 260] width 40 height 9
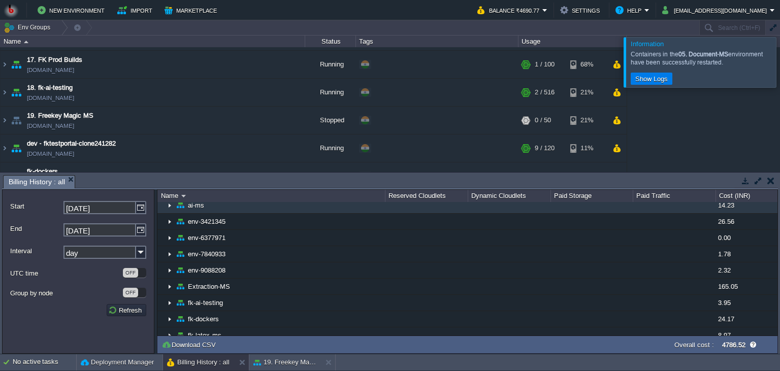
scroll to position [46, 0]
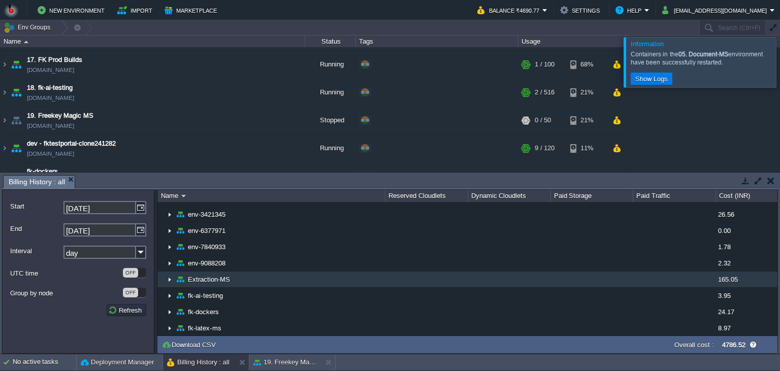
click at [385, 276] on td at bounding box center [426, 280] width 83 height 16
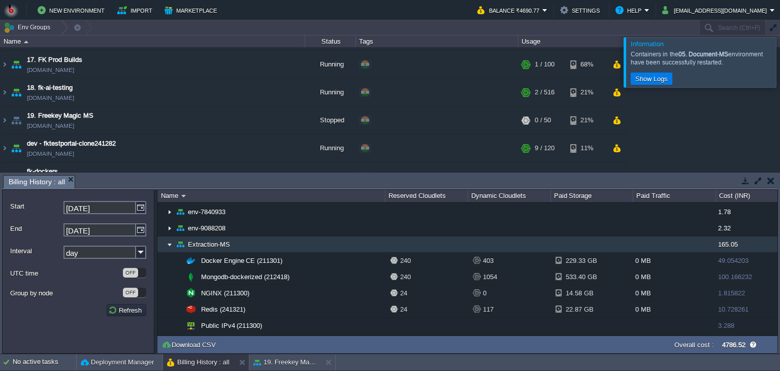
scroll to position [92, 0]
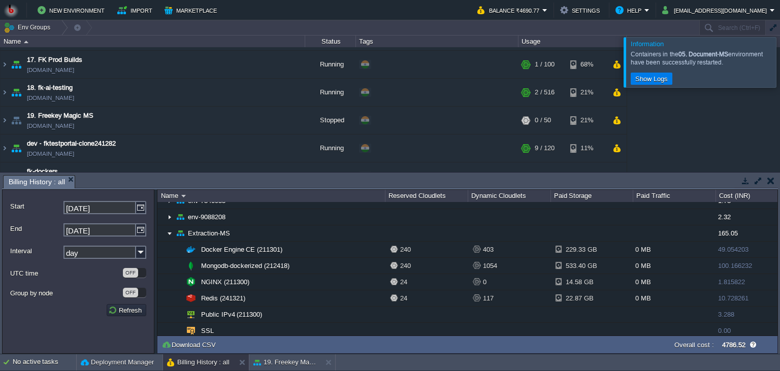
click at [770, 183] on button "button" at bounding box center [770, 180] width 7 height 9
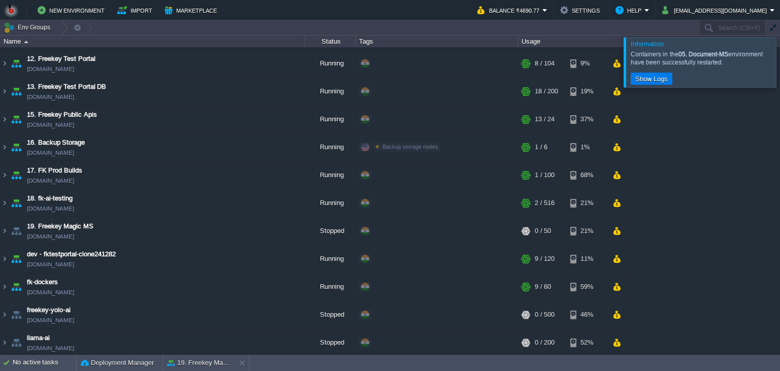
click at [779, 58] on div at bounding box center [792, 62] width 0 height 50
